Goal: Task Accomplishment & Management: Manage account settings

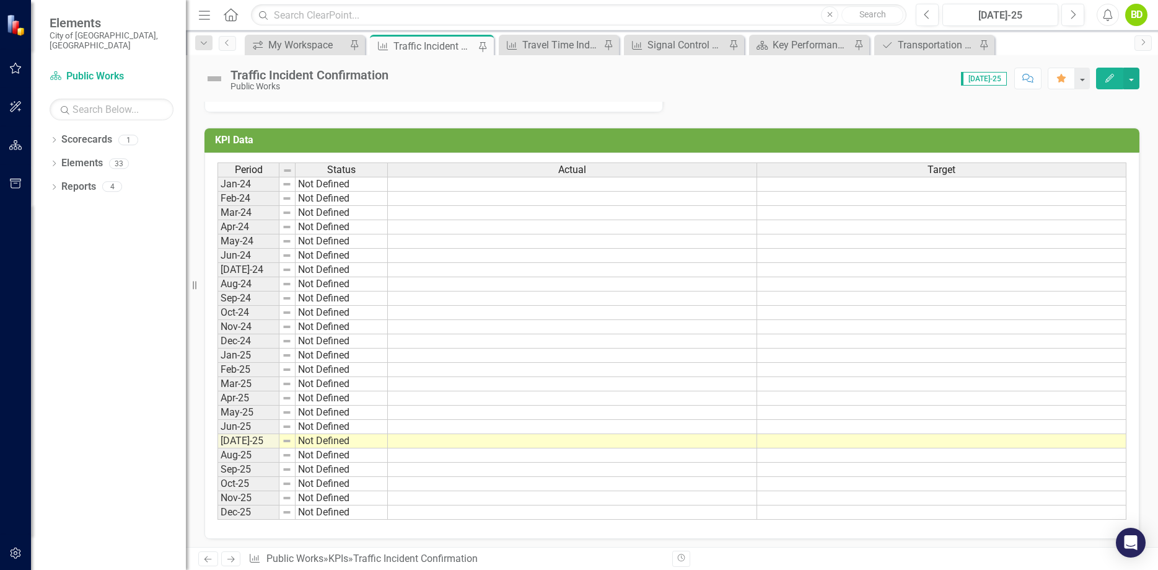
scroll to position [361, 0]
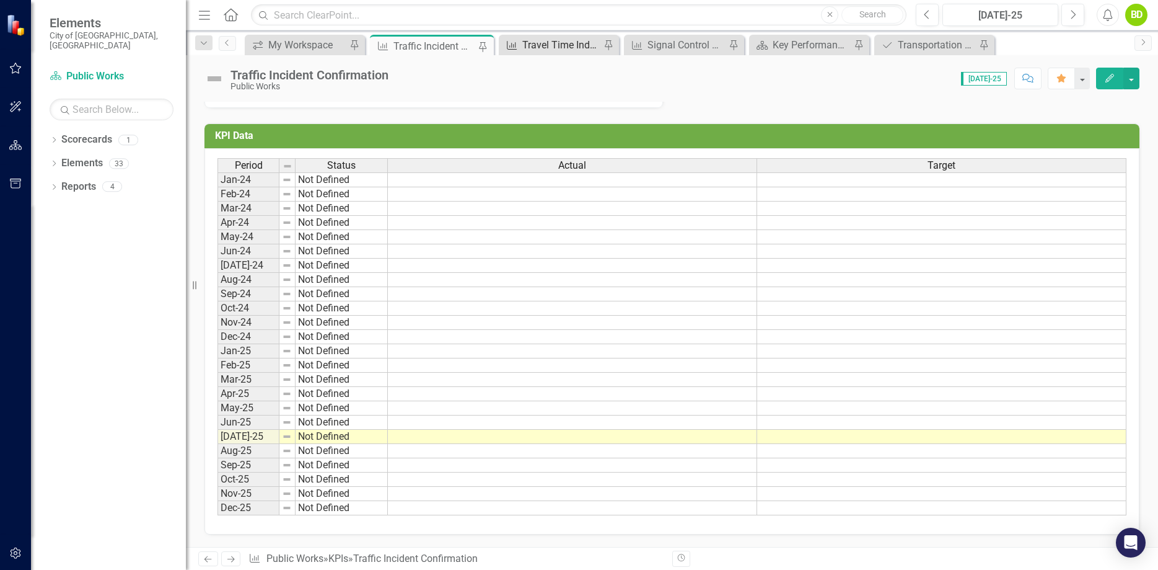
click at [555, 42] on div "Travel Time Index" at bounding box center [561, 44] width 78 height 15
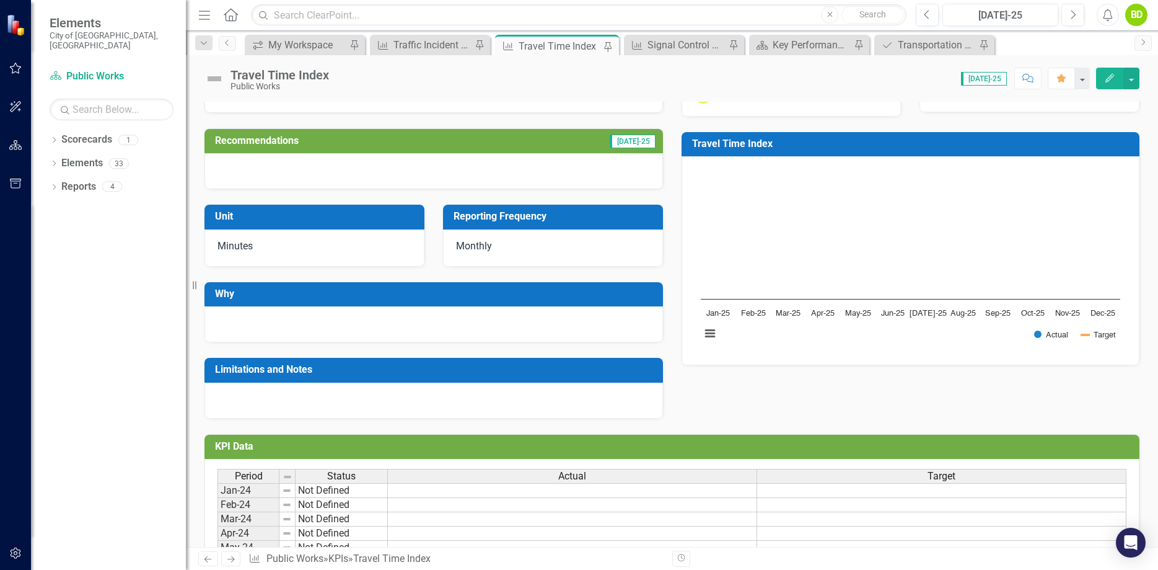
scroll to position [71, 0]
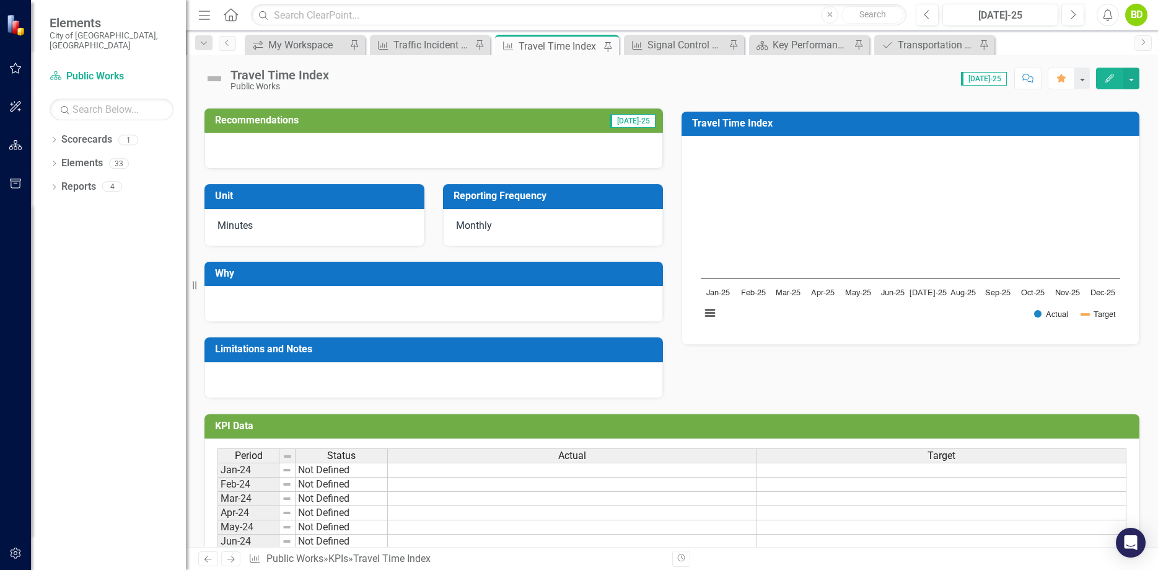
click at [1106, 77] on icon "Edit" at bounding box center [1109, 78] width 11 height 9
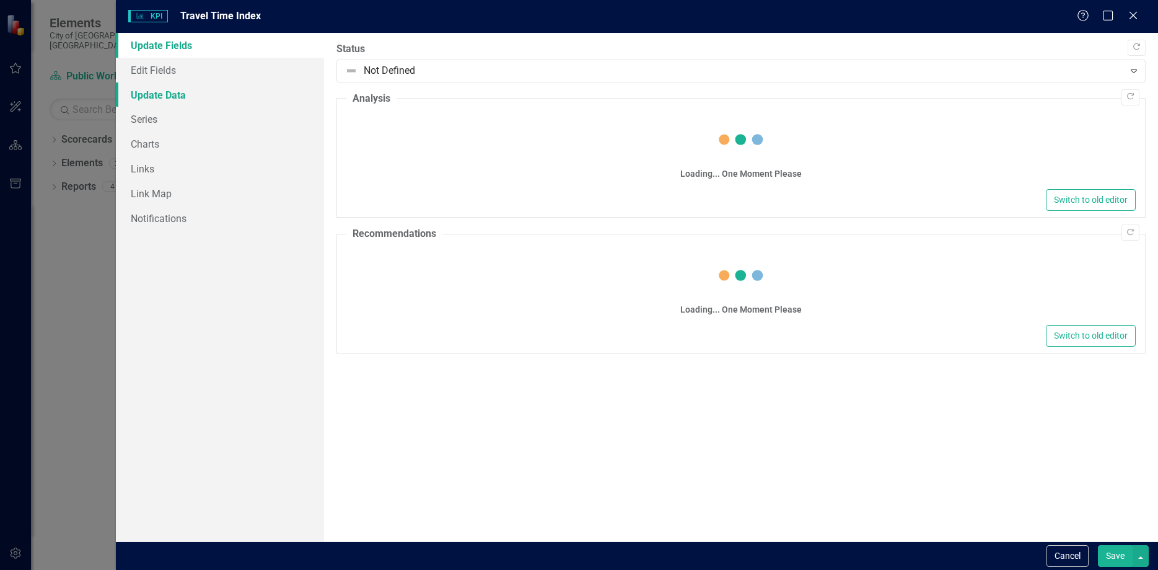
click at [176, 88] on link "Update Data" at bounding box center [220, 94] width 208 height 25
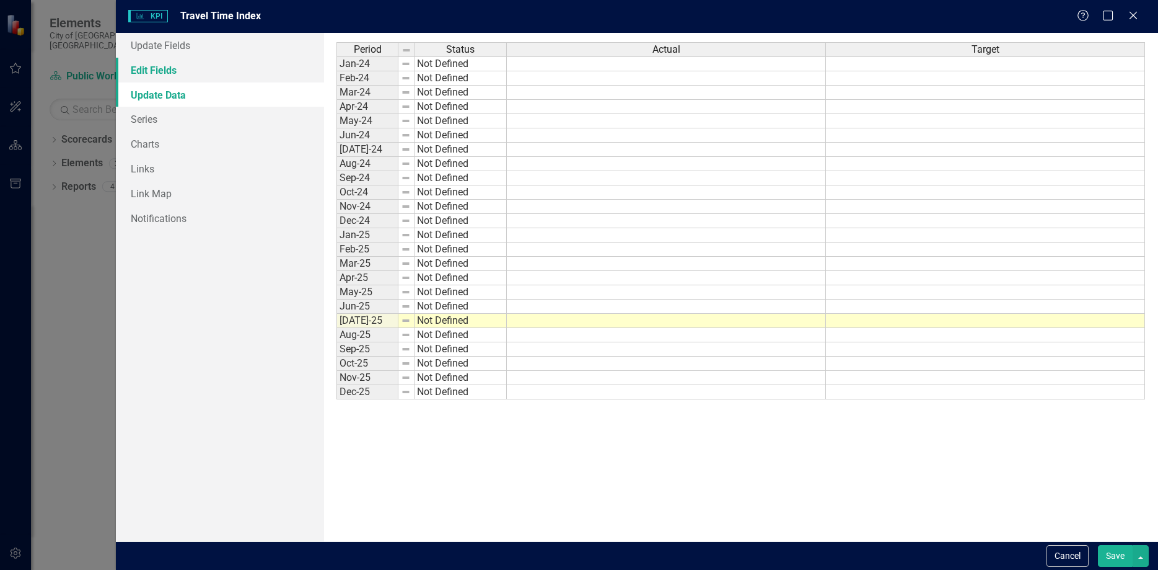
click at [177, 75] on link "Edit Fields" at bounding box center [220, 70] width 208 height 25
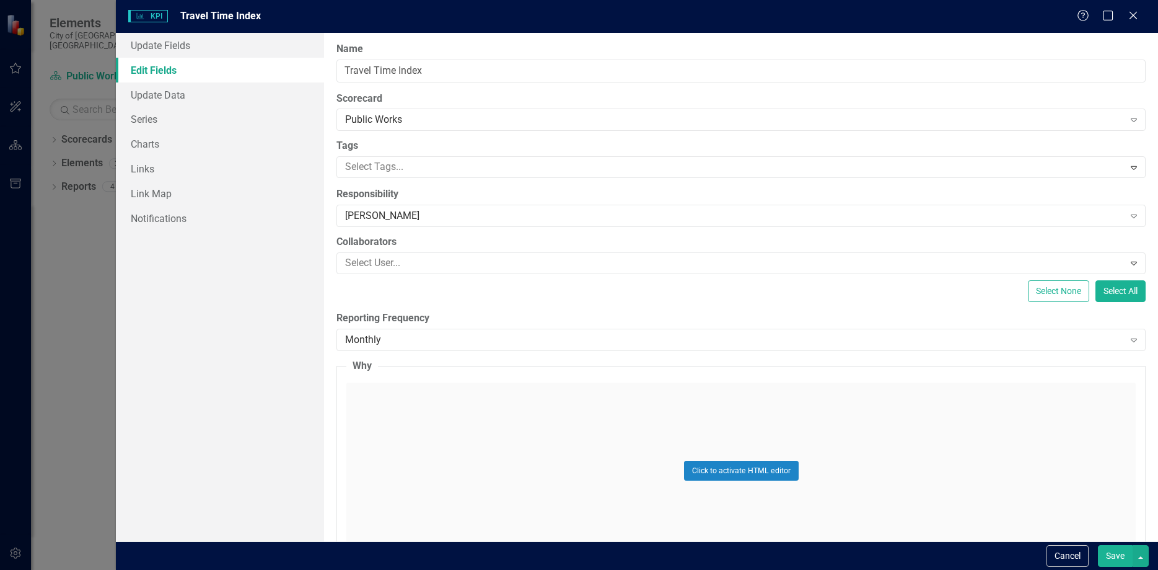
click at [384, 382] on div "Click to activate HTML editor" at bounding box center [741, 470] width 790 height 177
click at [374, 332] on div "Monthly" at bounding box center [734, 339] width 778 height 14
click at [769, 280] on div "Select None Select All" at bounding box center [741, 291] width 809 height 22
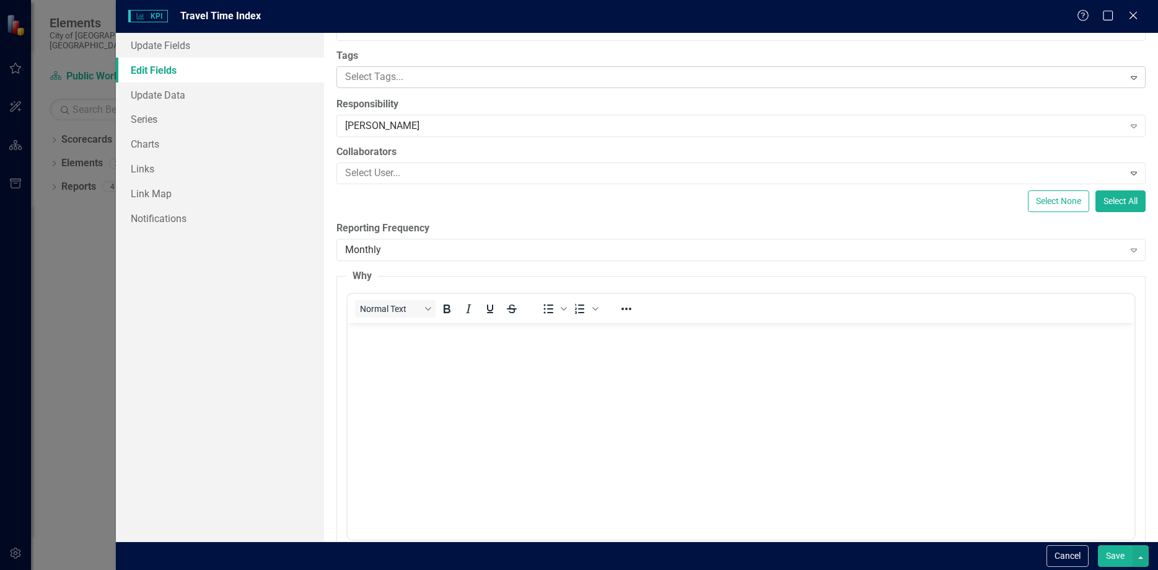
scroll to position [0, 0]
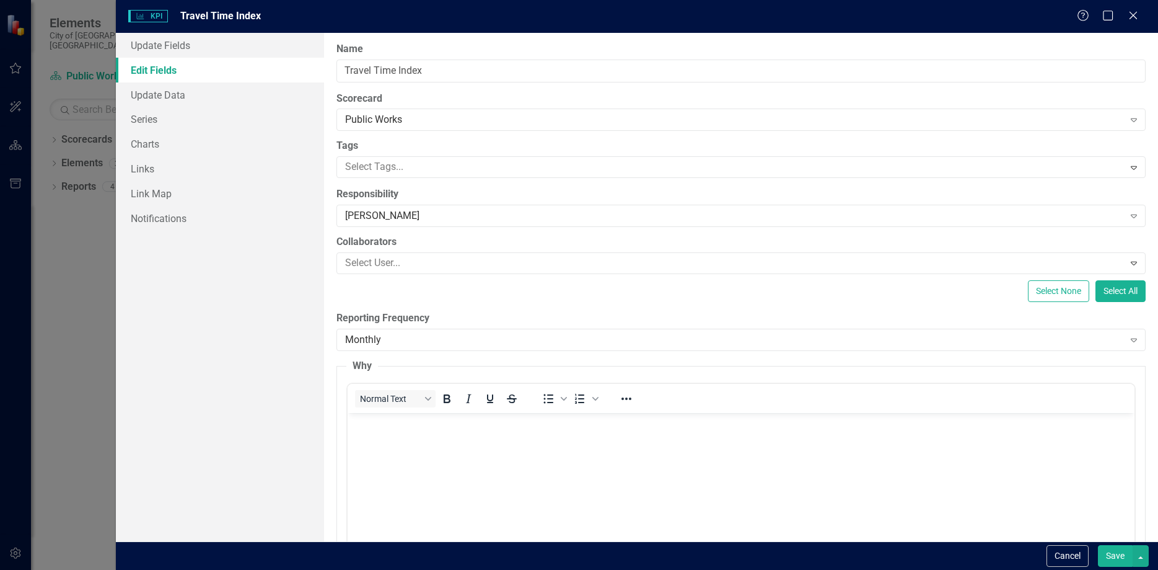
click at [428, 337] on div "Monthly" at bounding box center [734, 339] width 778 height 14
click at [344, 293] on div "Select None Select All" at bounding box center [741, 291] width 809 height 22
